Goal: Task Accomplishment & Management: Manage account settings

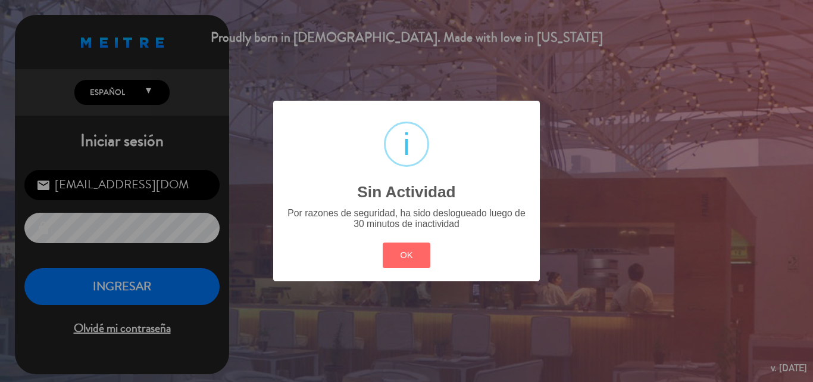
drag, startPoint x: 398, startPoint y: 263, endPoint x: 349, endPoint y: 278, distance: 51.2
click at [385, 268] on div "OK Cancel" at bounding box center [407, 254] width 54 height 31
click at [407, 260] on button "OK" at bounding box center [407, 255] width 48 height 26
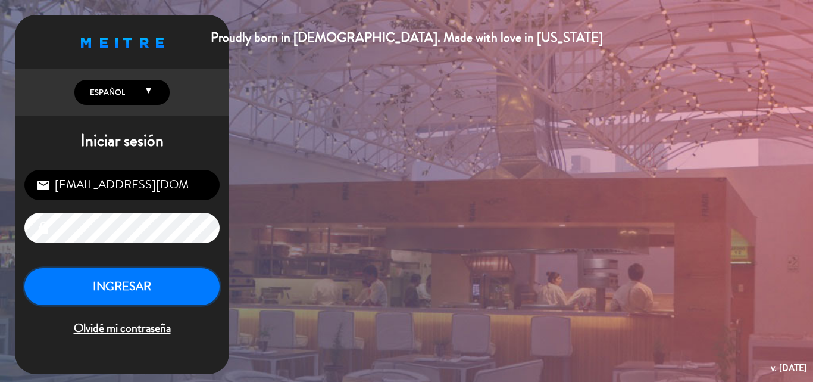
click at [182, 290] on button "INGRESAR" at bounding box center [121, 287] width 195 height 38
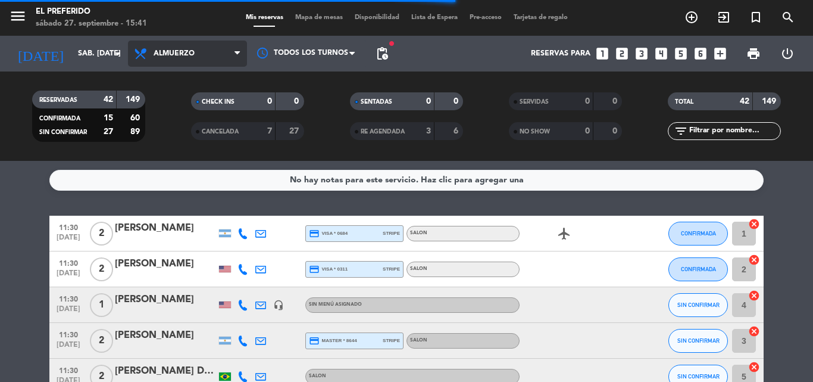
drag, startPoint x: 211, startPoint y: 43, endPoint x: 183, endPoint y: 85, distance: 50.0
click at [207, 45] on span "Almuerzo" at bounding box center [187, 53] width 119 height 26
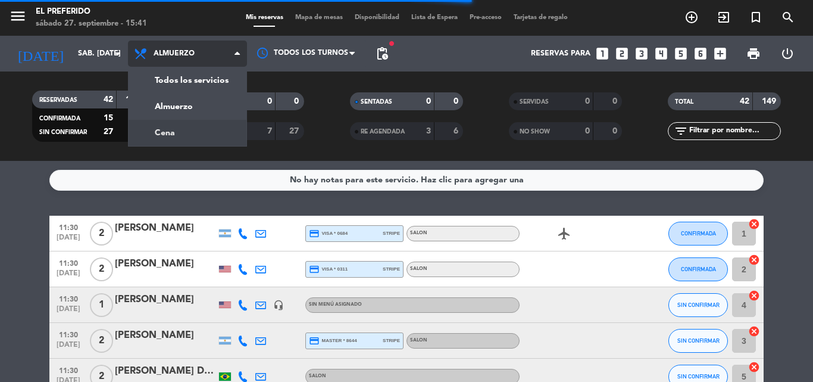
click at [192, 135] on div "menu El Preferido sábado 27. septiembre - 15:41 Mis reservas Mapa de mesas Disp…" at bounding box center [406, 80] width 813 height 161
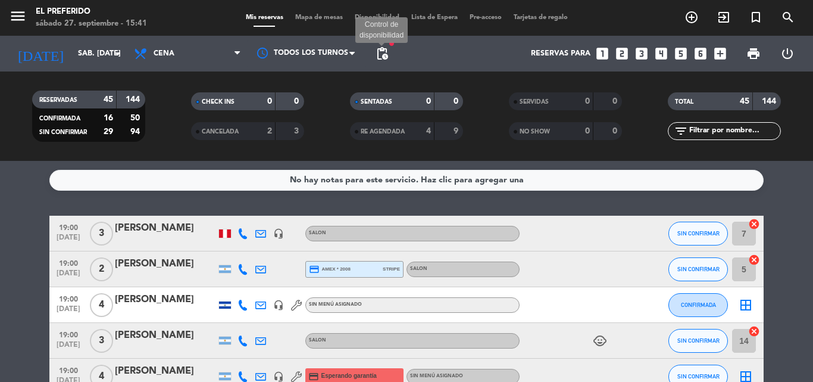
click at [387, 52] on span "pending_actions" at bounding box center [382, 53] width 14 height 14
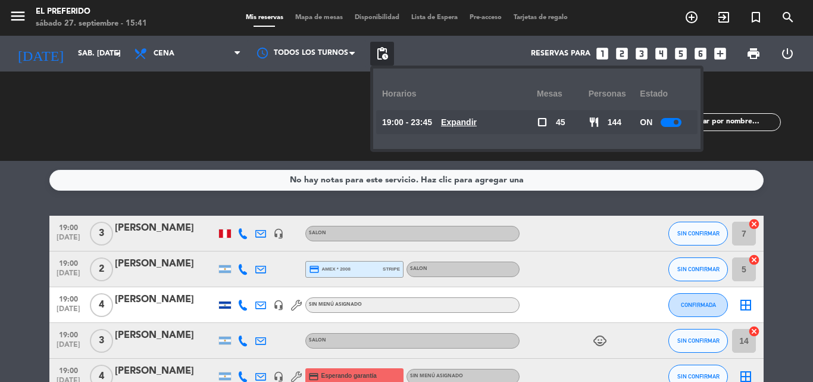
drag, startPoint x: 238, startPoint y: 82, endPoint x: 358, endPoint y: 85, distance: 120.3
click at [285, 82] on div "RESERVADAS 45 144 CONFIRMADA 16 50 SIN CONFIRMAR 29 94 CHECK INS 0 0 CANCELADA …" at bounding box center [406, 115] width 813 height 89
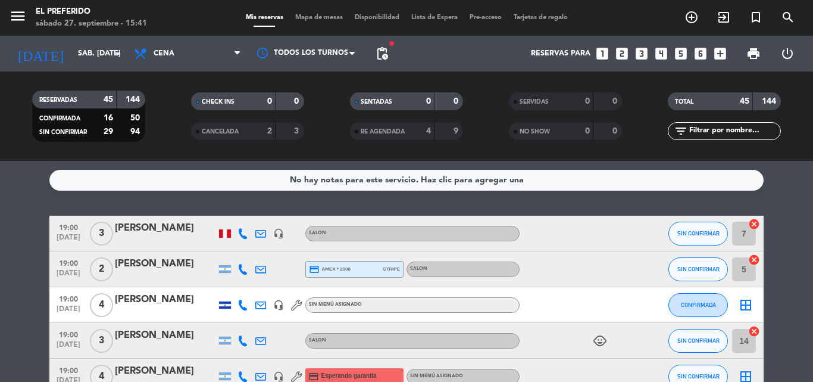
drag, startPoint x: 373, startPoint y: 45, endPoint x: 380, endPoint y: 53, distance: 10.5
click at [373, 48] on span "pending_actions" at bounding box center [382, 54] width 24 height 24
click at [386, 60] on span "pending_actions" at bounding box center [382, 53] width 14 height 14
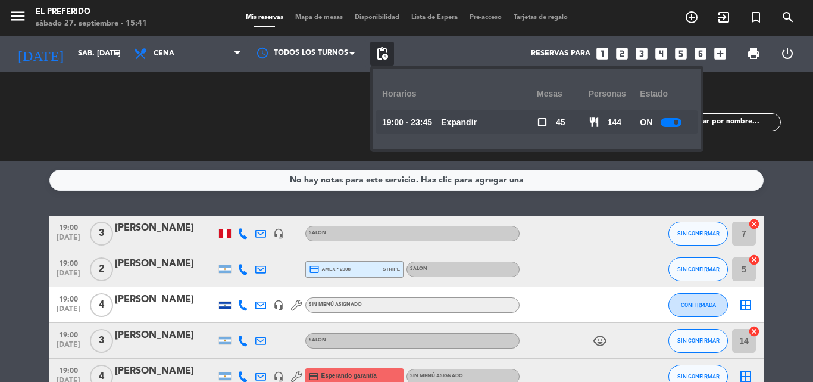
click at [477, 126] on u "Expandir" at bounding box center [459, 122] width 36 height 10
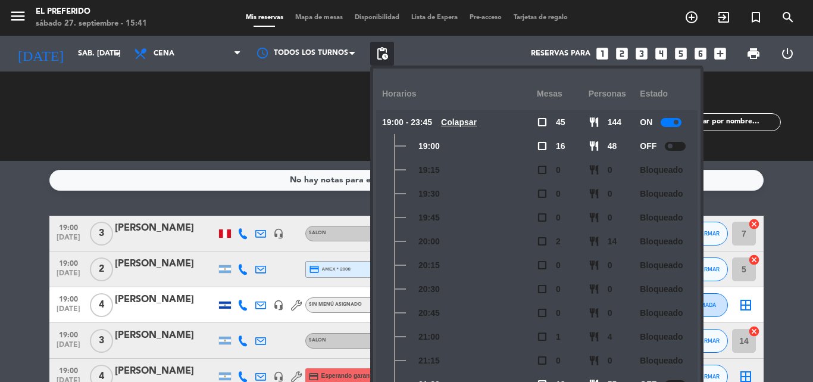
scroll to position [199, 0]
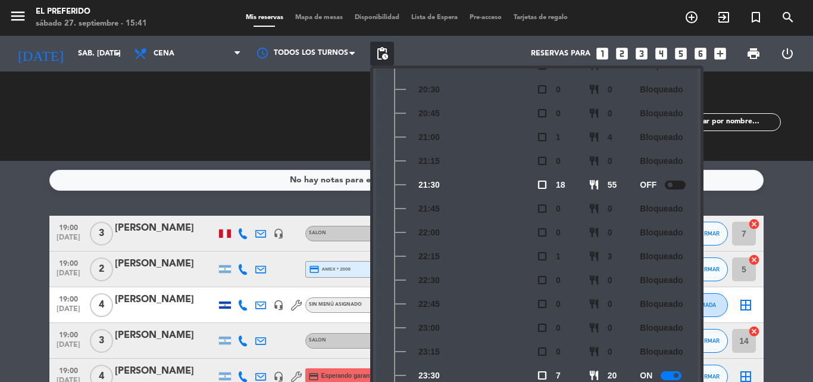
click at [672, 377] on div at bounding box center [671, 375] width 21 height 9
drag, startPoint x: 776, startPoint y: 287, endPoint x: 756, endPoint y: 297, distance: 22.1
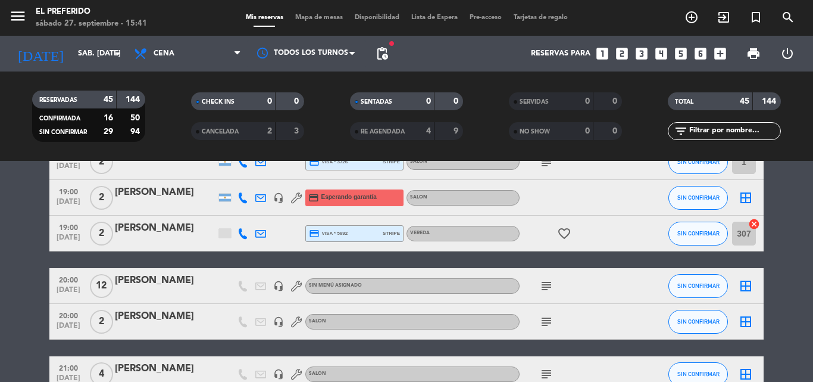
scroll to position [595, 0]
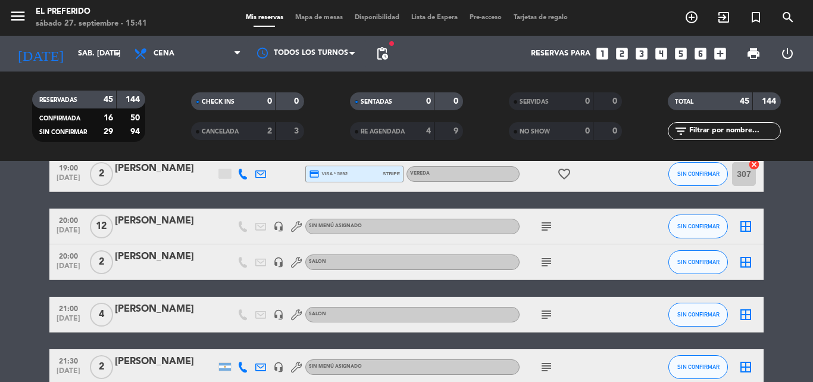
click at [545, 230] on icon "subject" at bounding box center [546, 226] width 14 height 14
click at [544, 260] on icon "subject" at bounding box center [546, 262] width 14 height 14
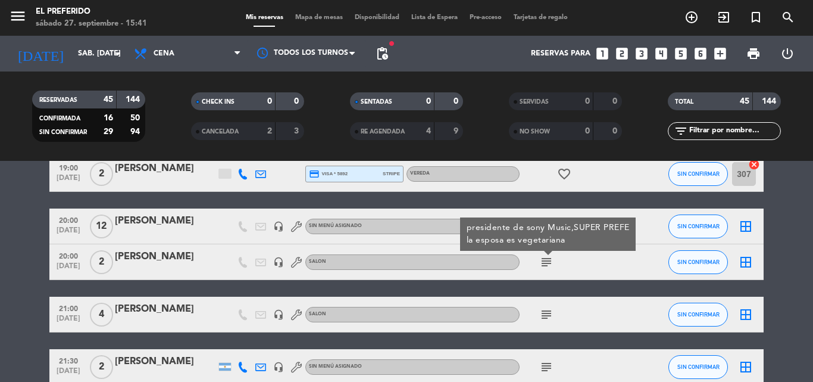
click at [539, 317] on icon "subject" at bounding box center [546, 314] width 14 height 14
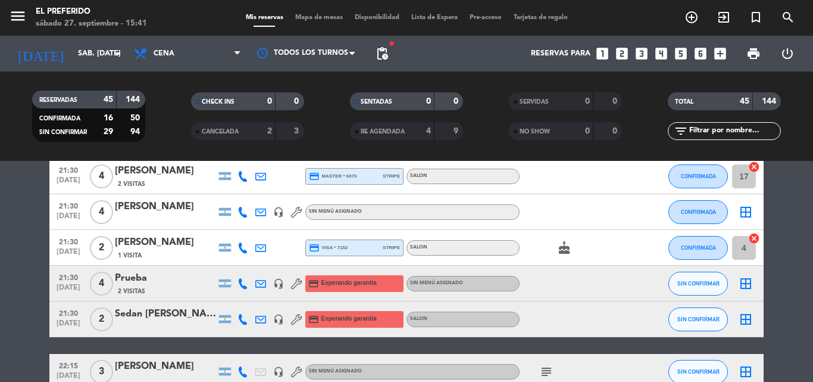
scroll to position [1310, 0]
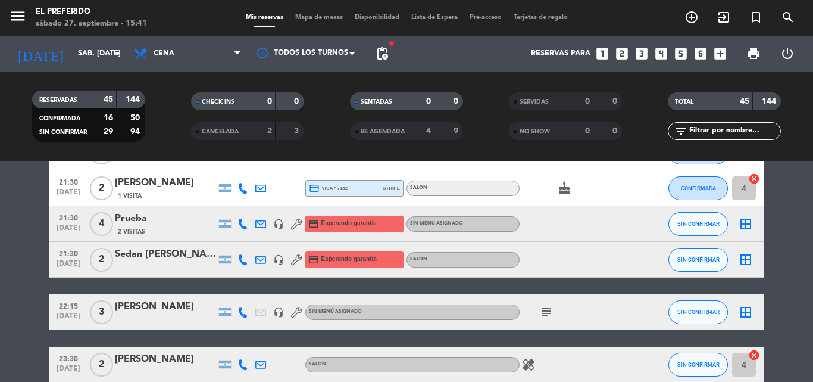
click at [548, 305] on icon "subject" at bounding box center [546, 312] width 14 height 14
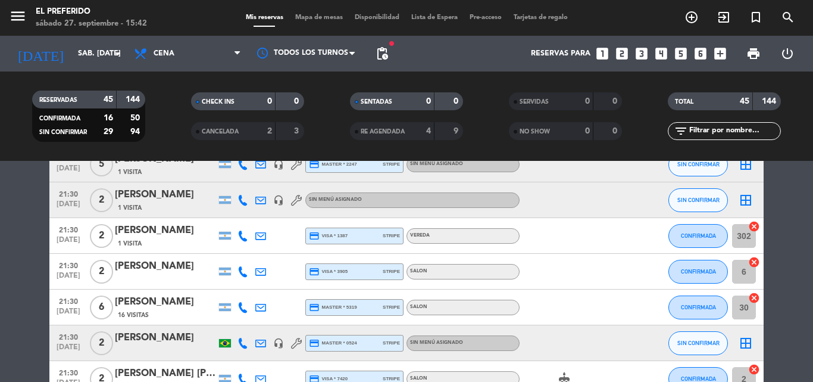
scroll to position [953, 0]
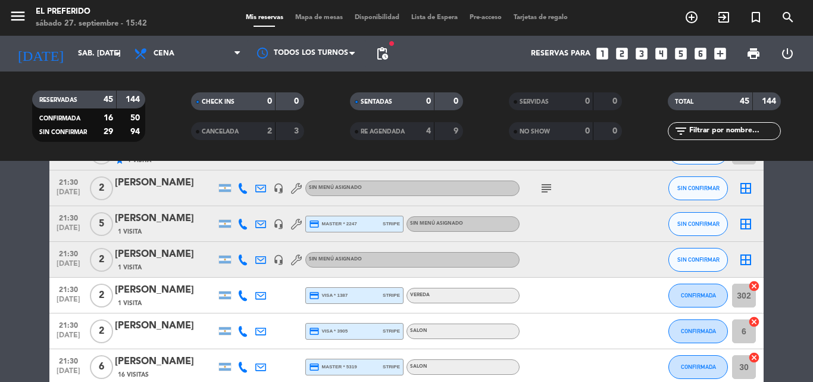
click at [544, 188] on icon "subject" at bounding box center [546, 188] width 14 height 14
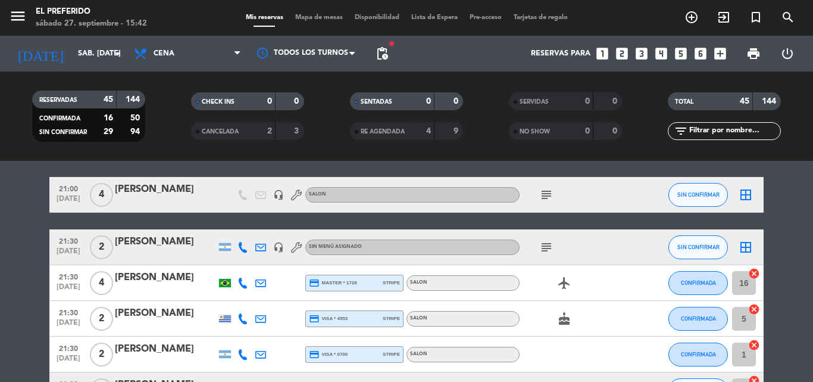
scroll to position [714, 0]
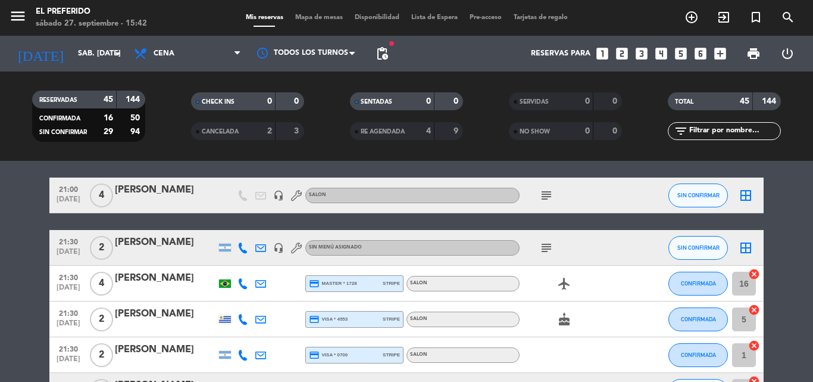
click at [544, 201] on icon "subject" at bounding box center [546, 195] width 14 height 14
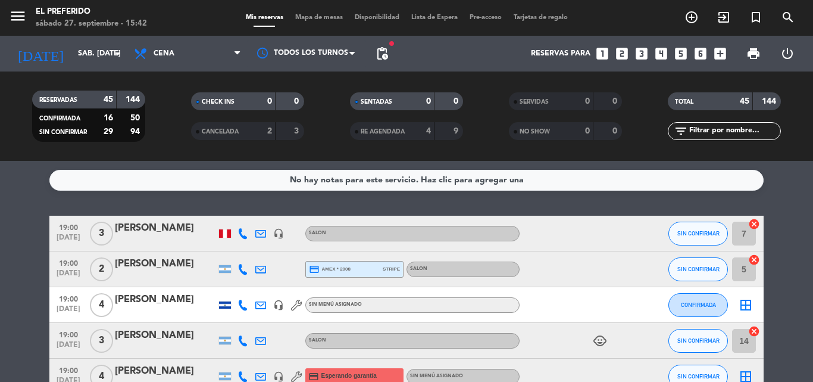
scroll to position [595, 0]
